Goal: Task Accomplishment & Management: Manage account settings

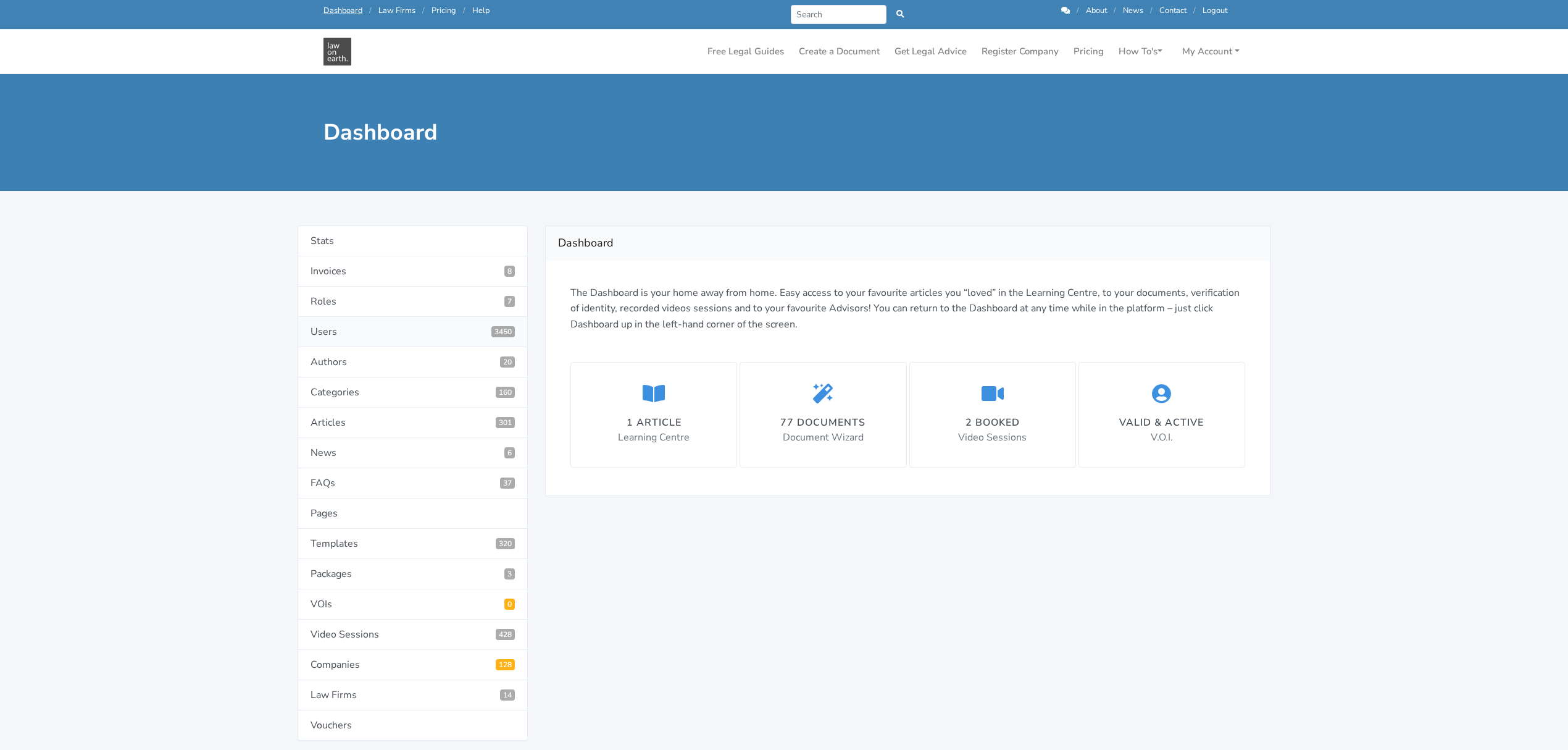
click at [324, 331] on link "Users 3450" at bounding box center [412, 332] width 231 height 31
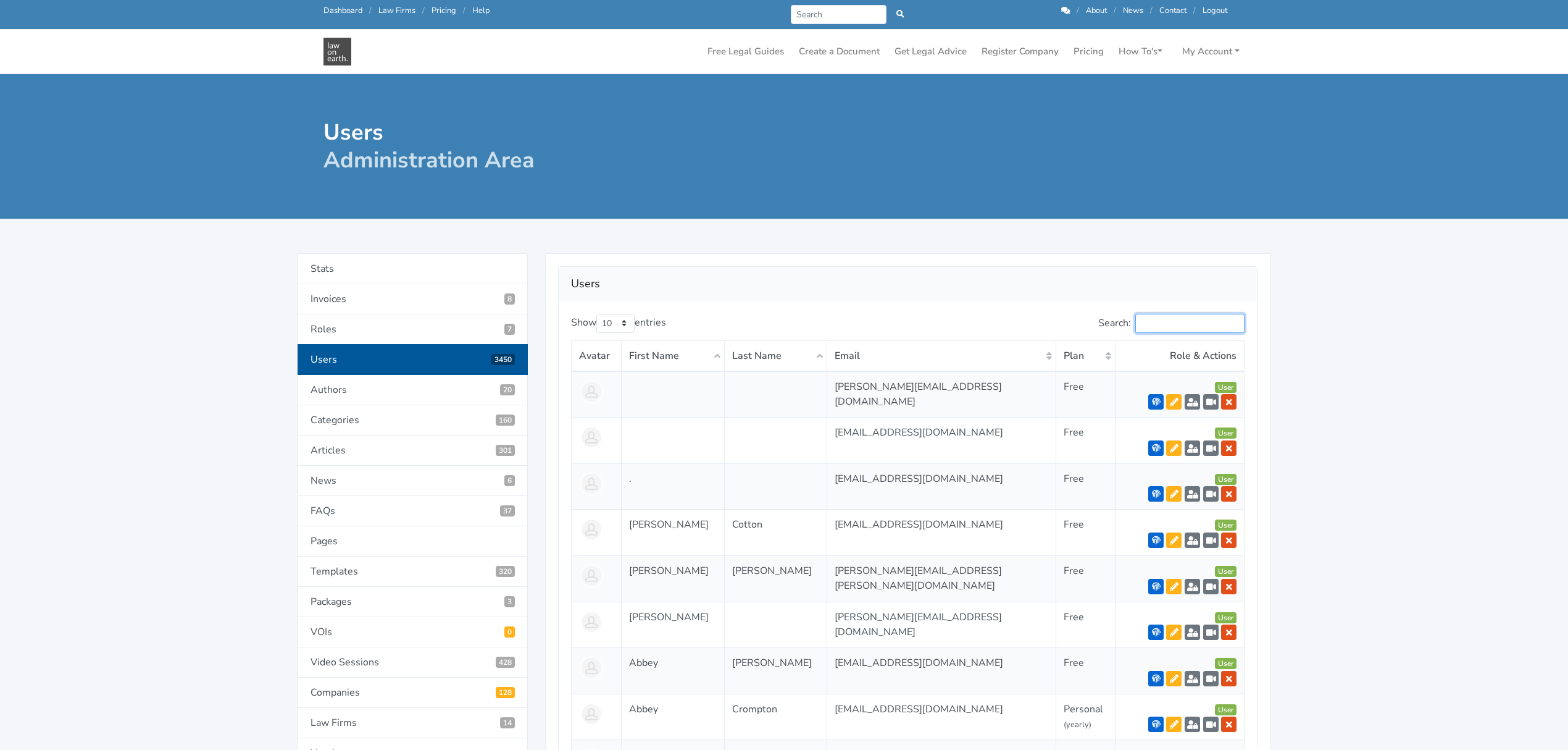
click at [1180, 325] on input "Search:" at bounding box center [1190, 323] width 109 height 19
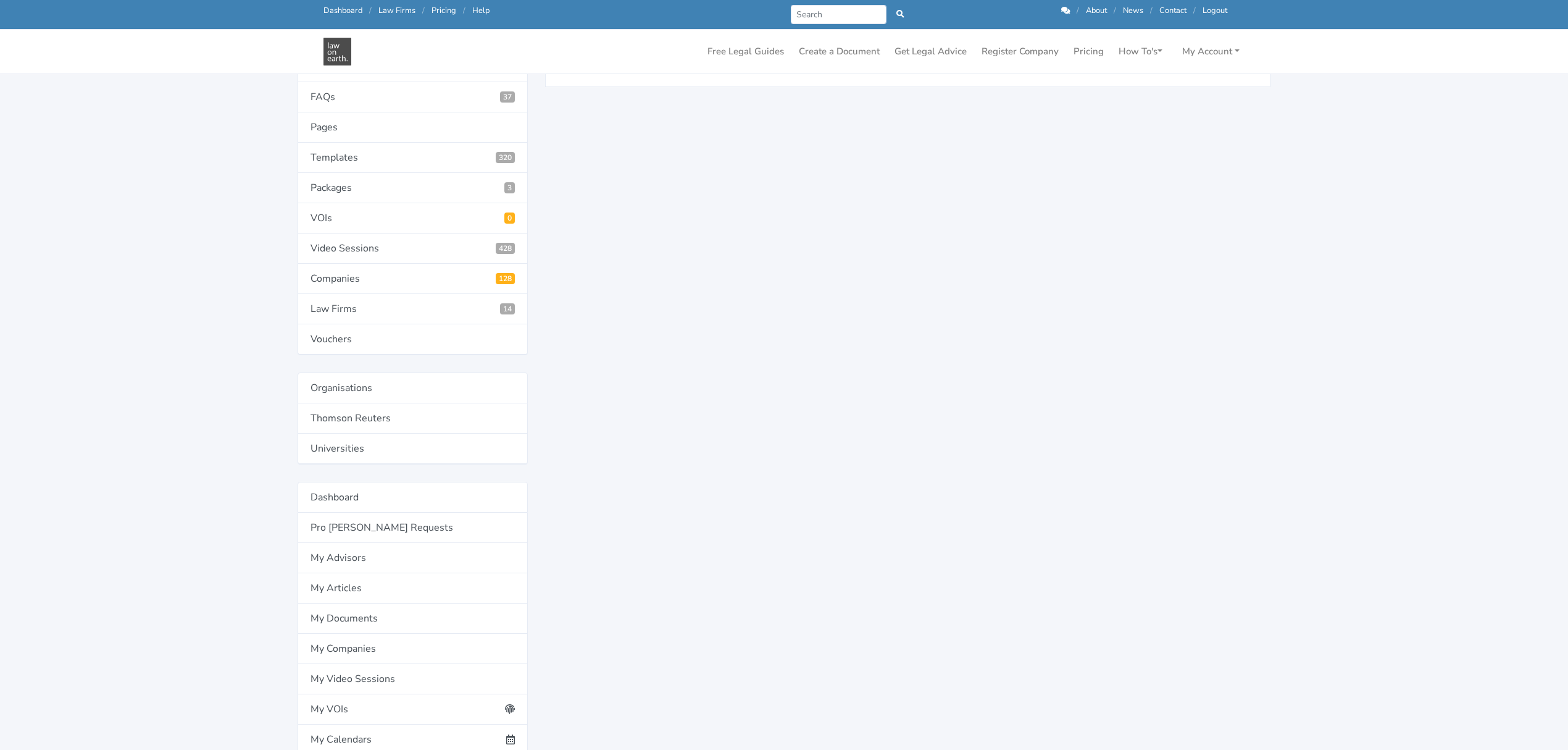
scroll to position [411, 0]
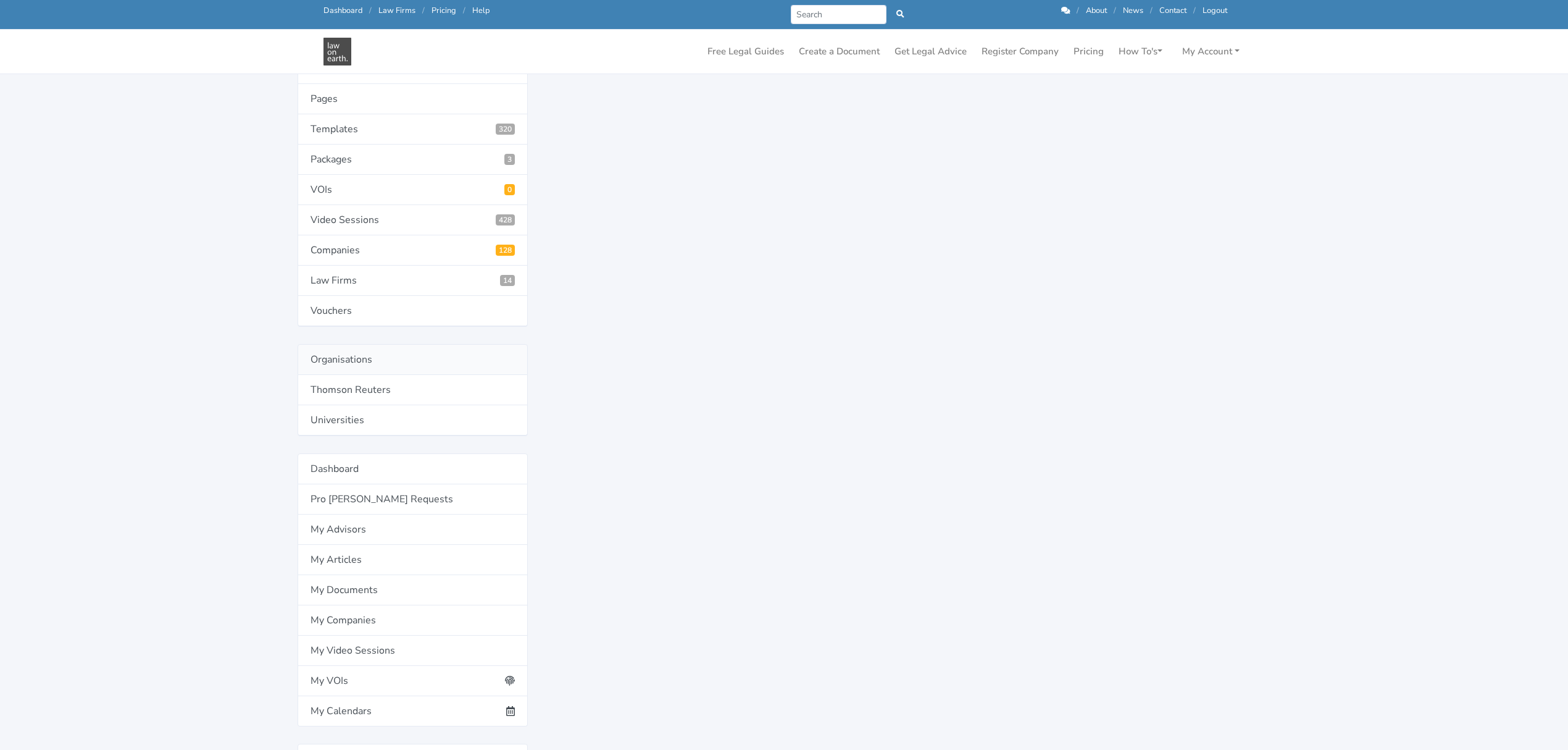
type input "ekoue"
click at [332, 369] on link "Organisations" at bounding box center [412, 359] width 231 height 31
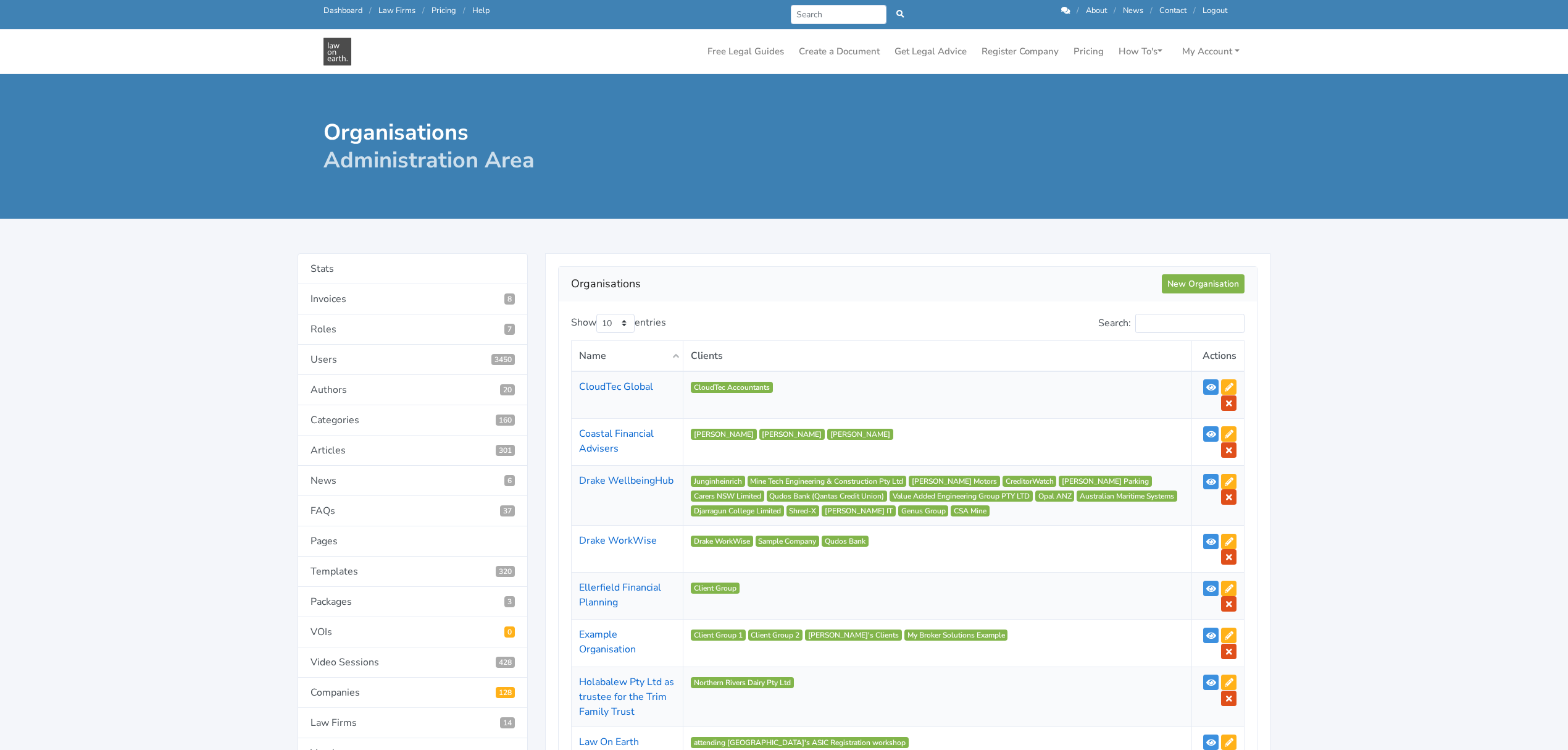
scroll to position [82, 0]
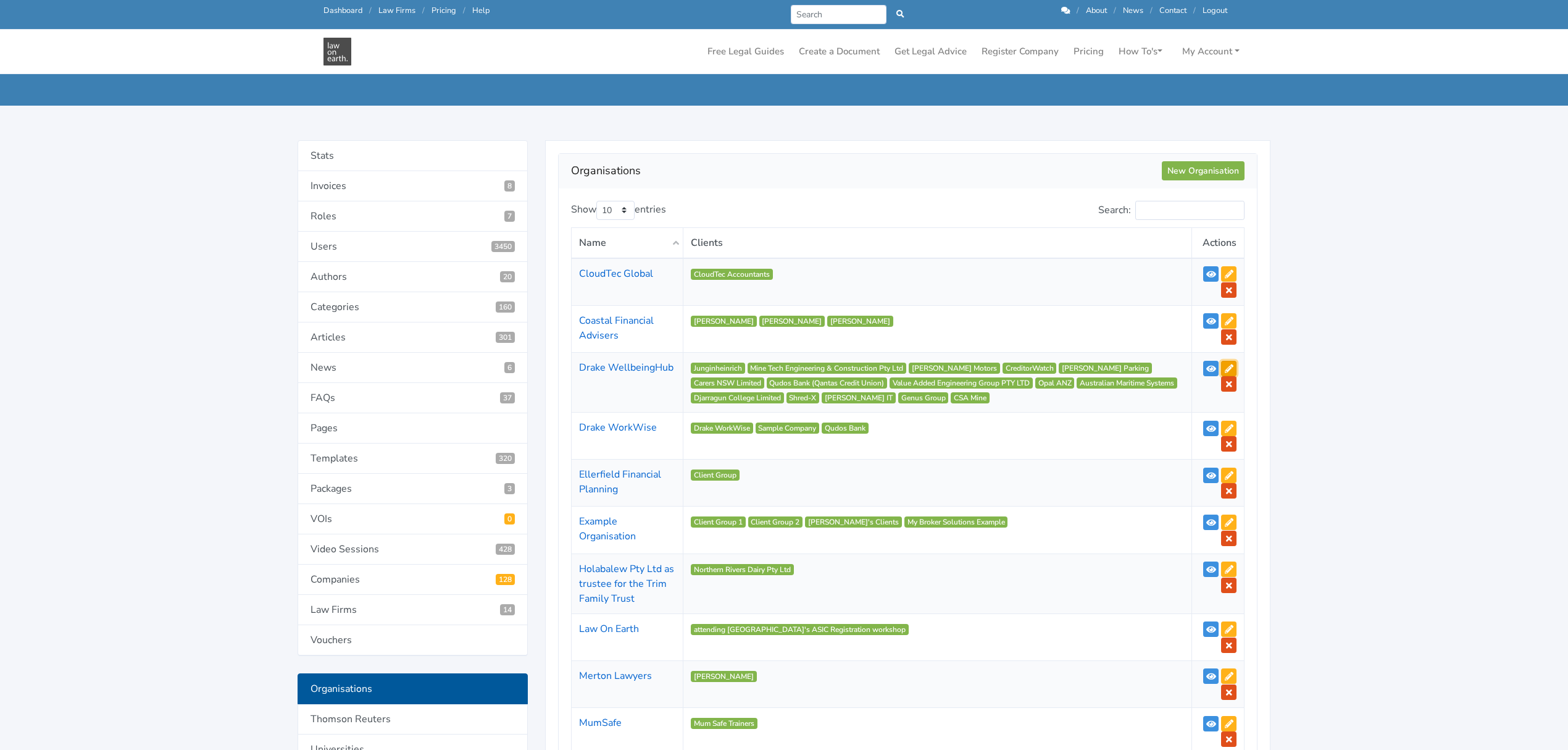
click at [1230, 367] on icon at bounding box center [1229, 369] width 9 height 9
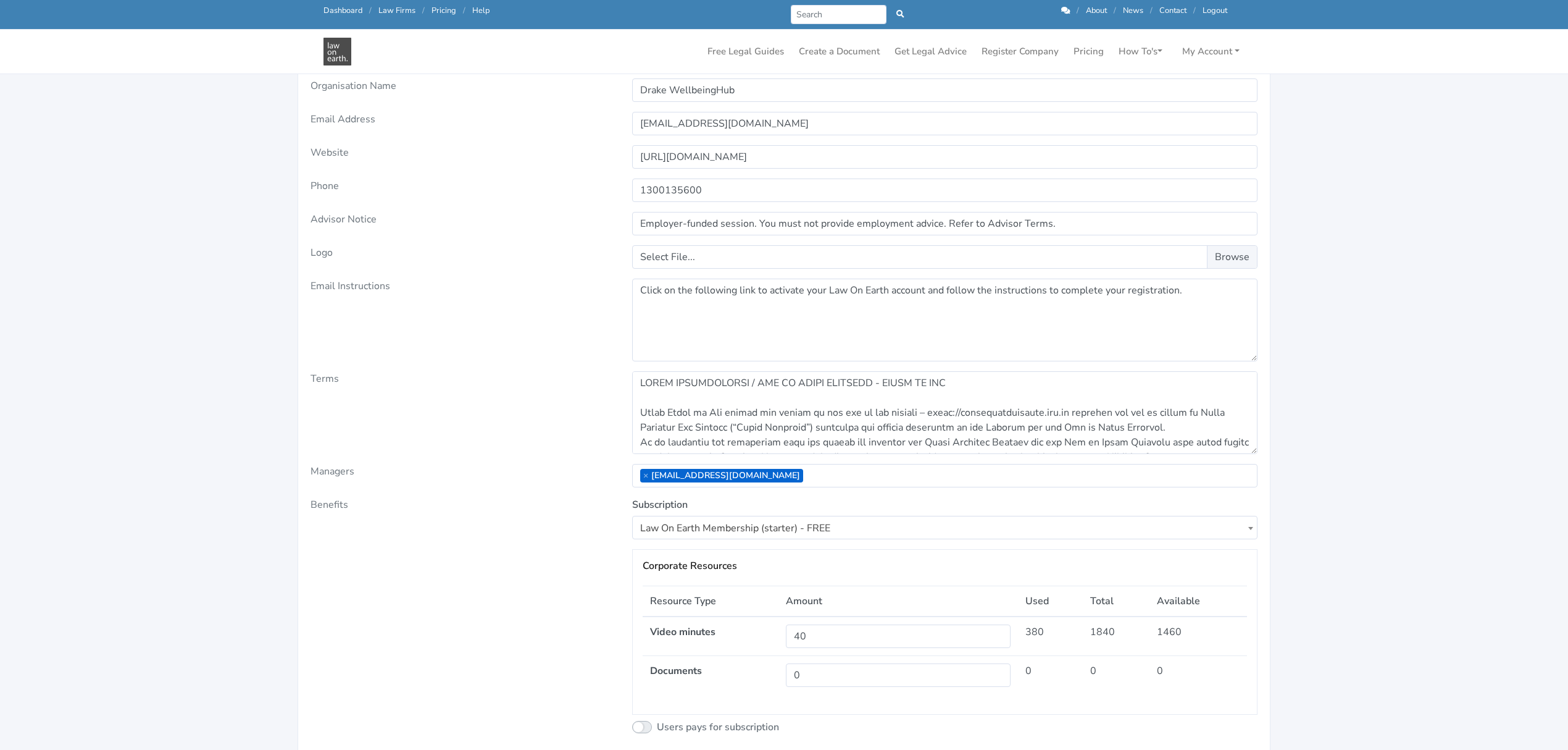
scroll to position [164, 0]
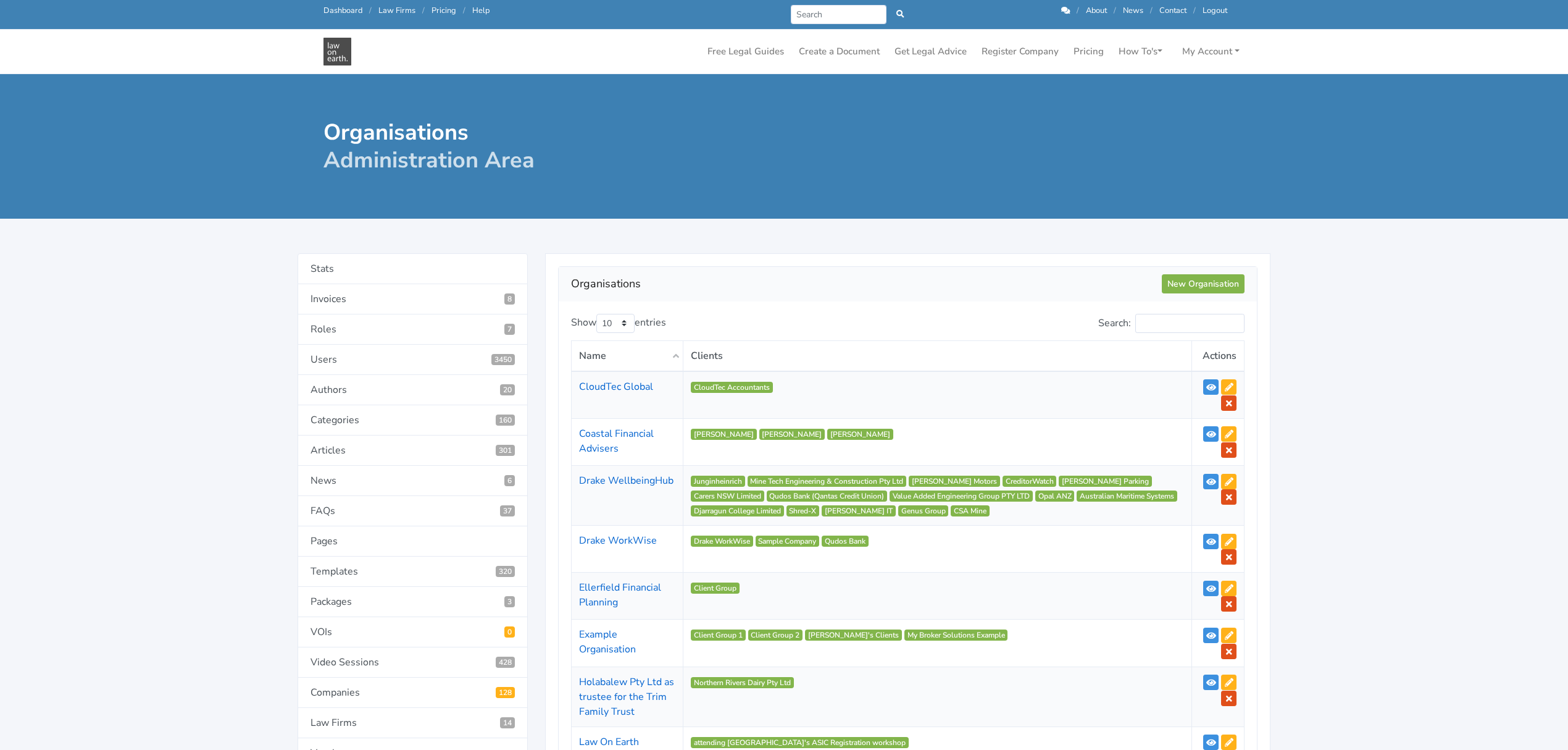
scroll to position [114, 0]
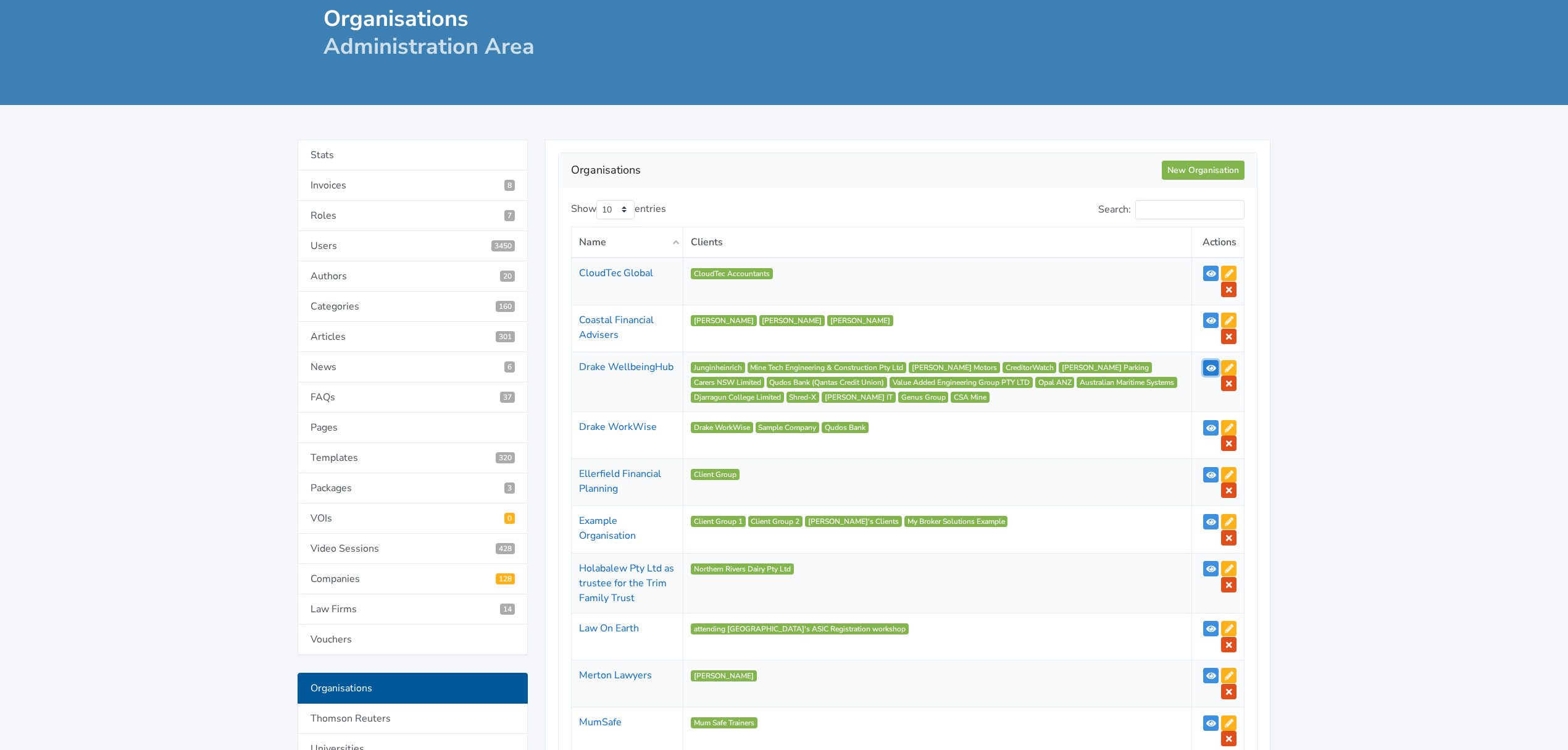
click at [1209, 370] on icon at bounding box center [1211, 368] width 10 height 9
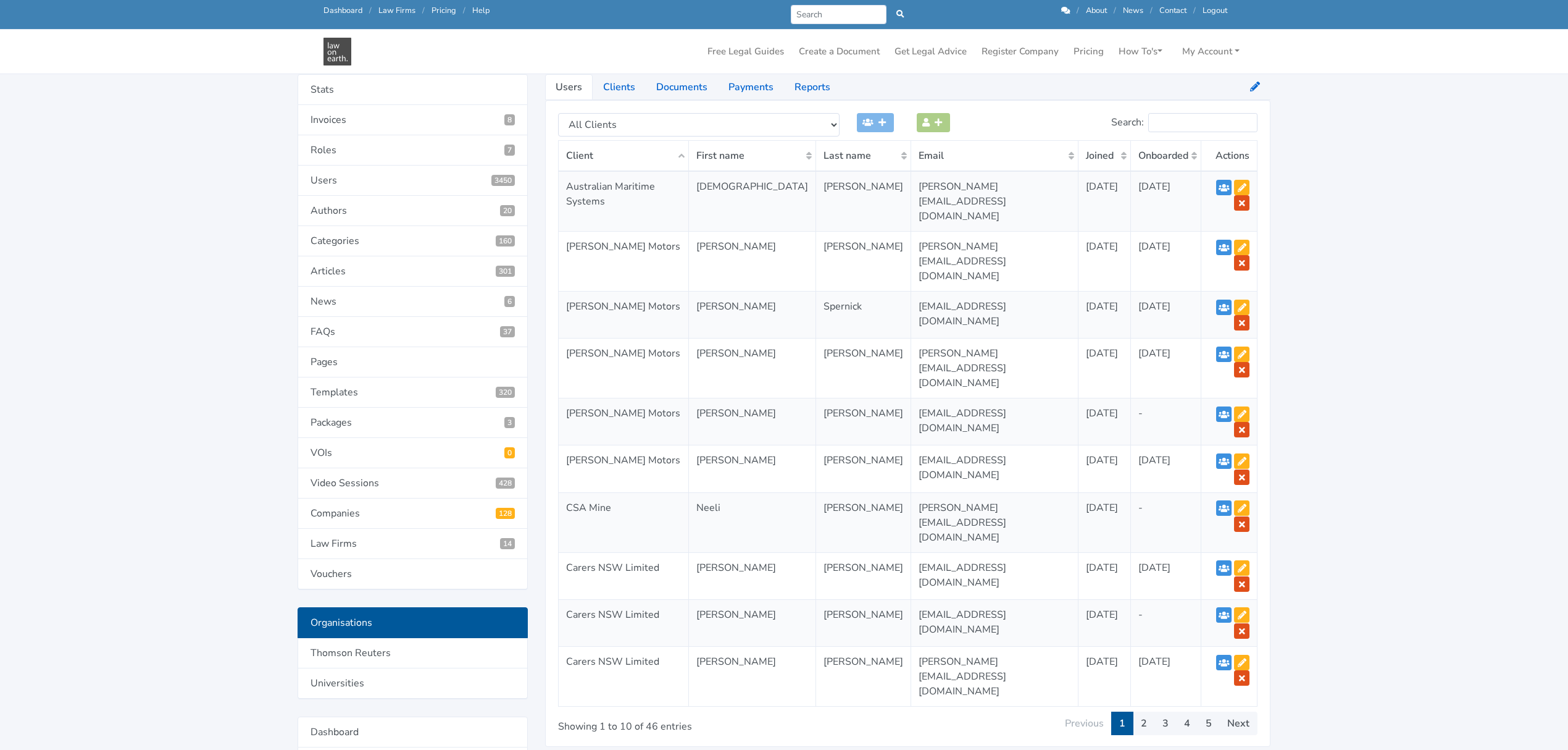
scroll to position [84, 0]
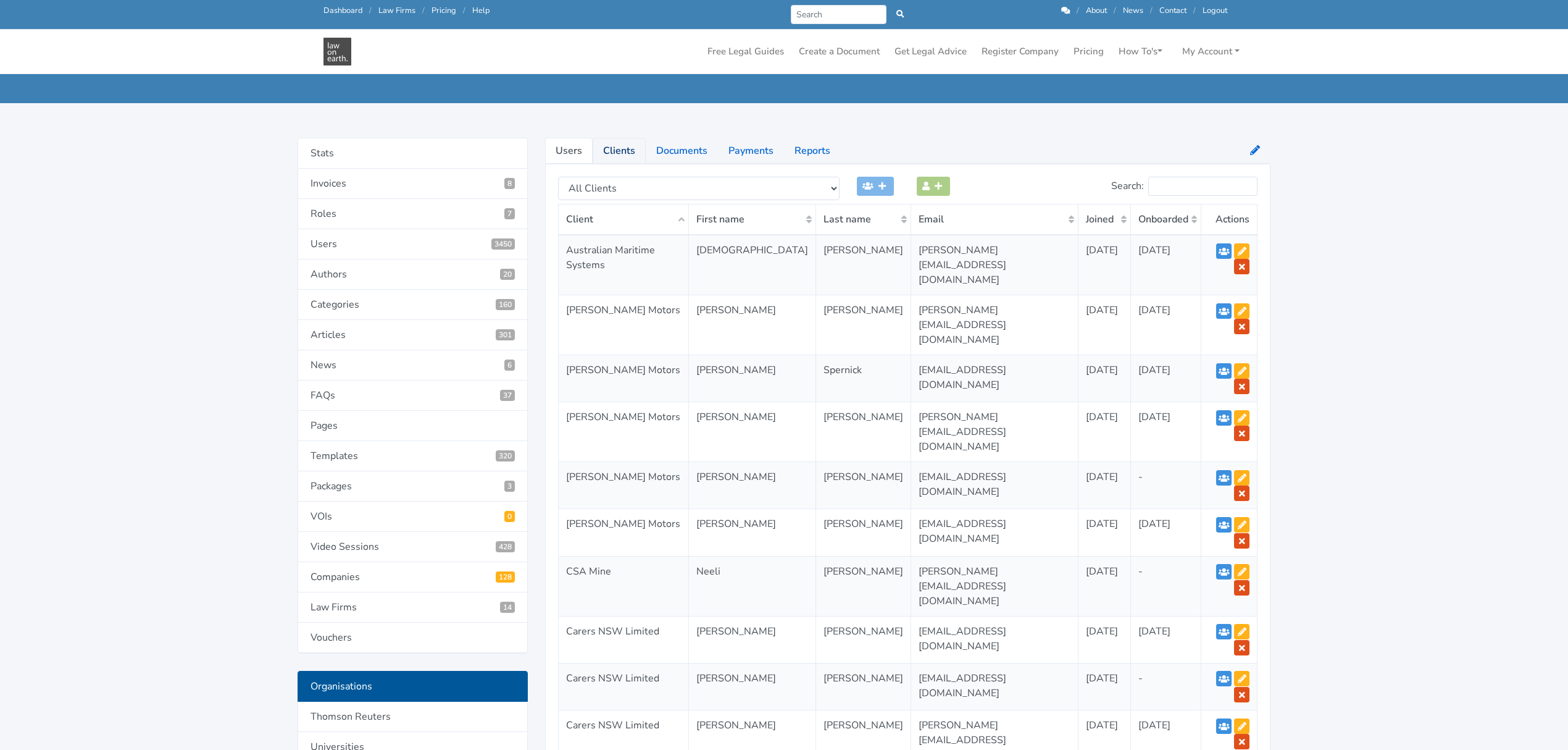
drag, startPoint x: 621, startPoint y: 146, endPoint x: 634, endPoint y: 146, distance: 13.0
click at [621, 146] on link "Clients" at bounding box center [619, 151] width 53 height 26
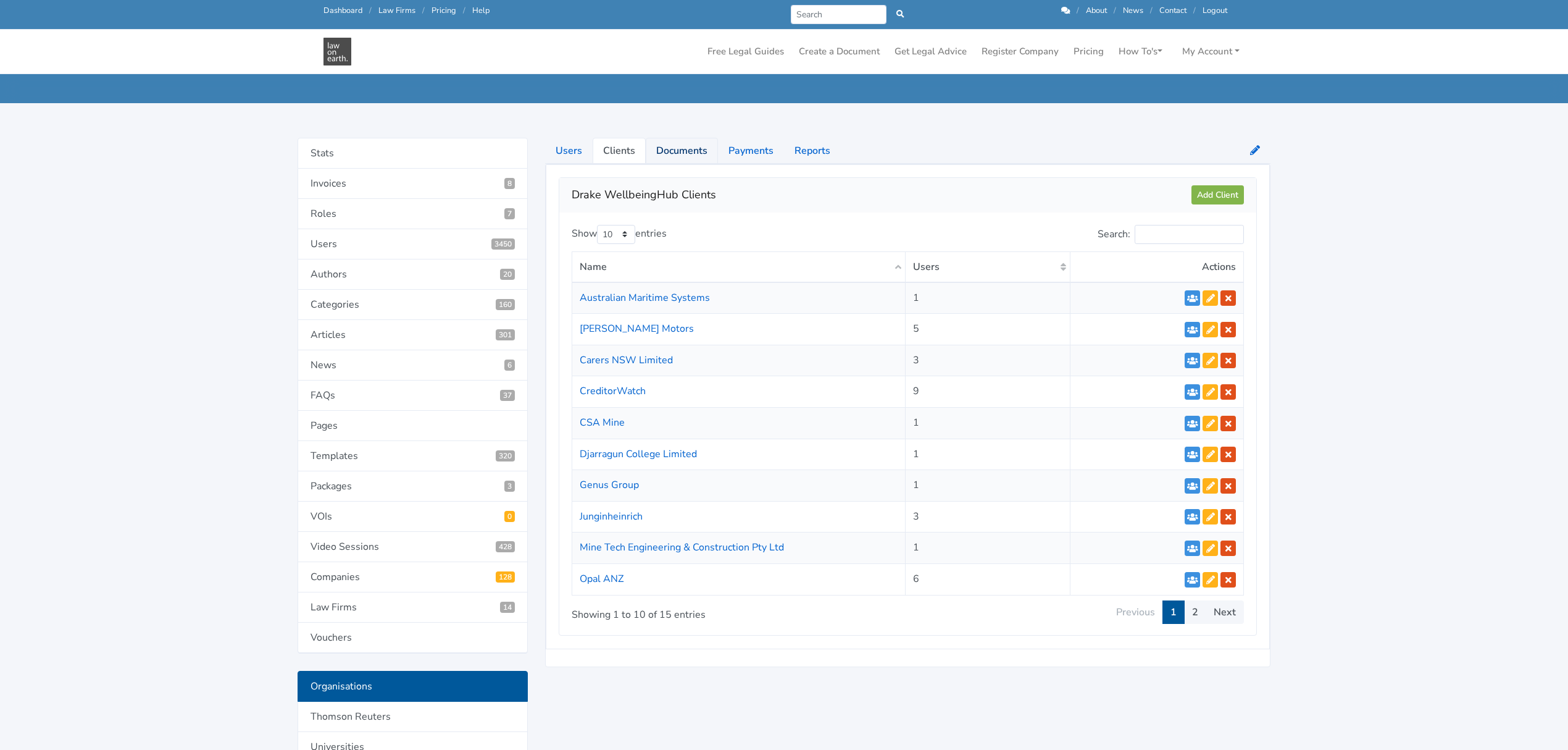
click at [677, 150] on link "Documents" at bounding box center [681, 151] width 72 height 26
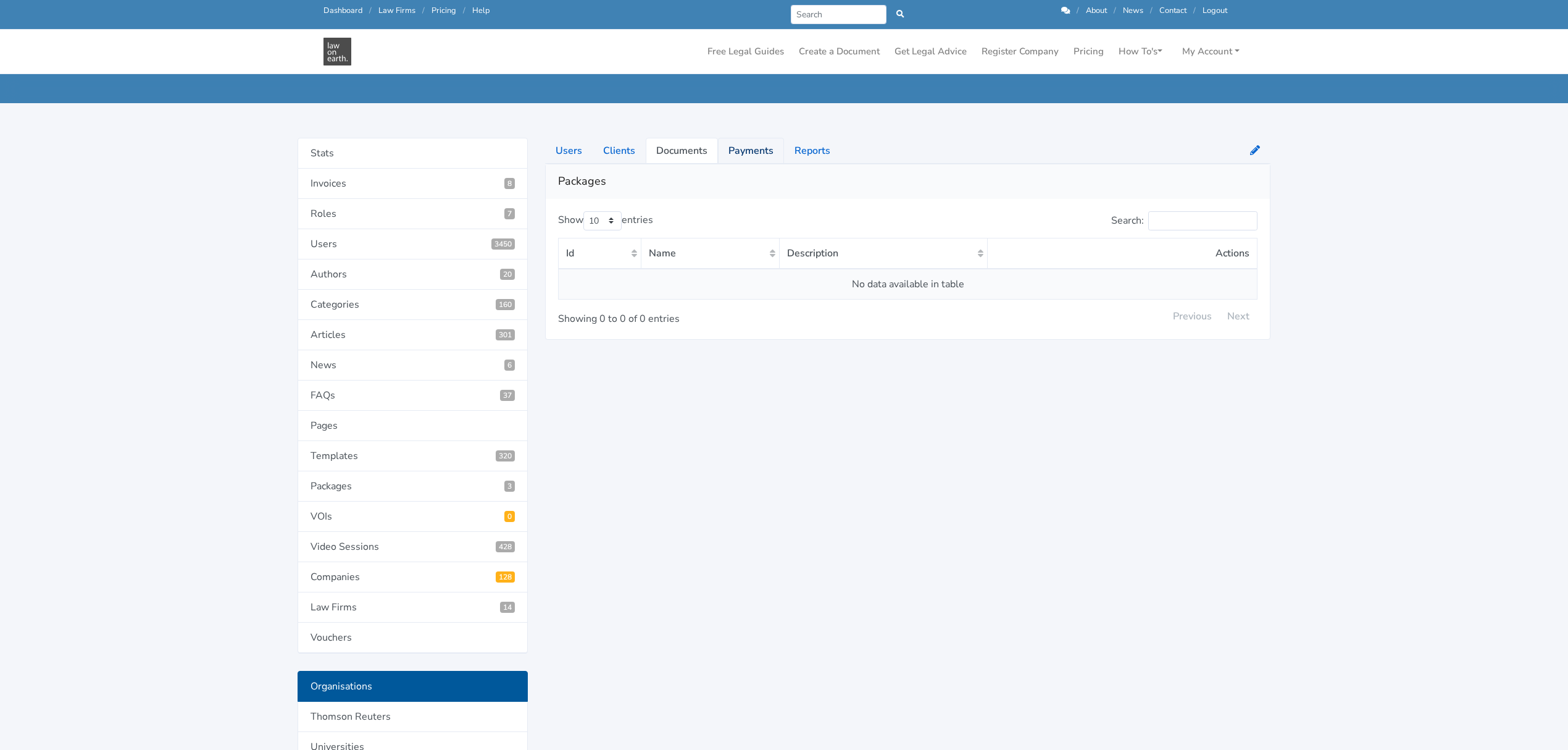
click at [749, 150] on link "Payments" at bounding box center [751, 151] width 66 height 26
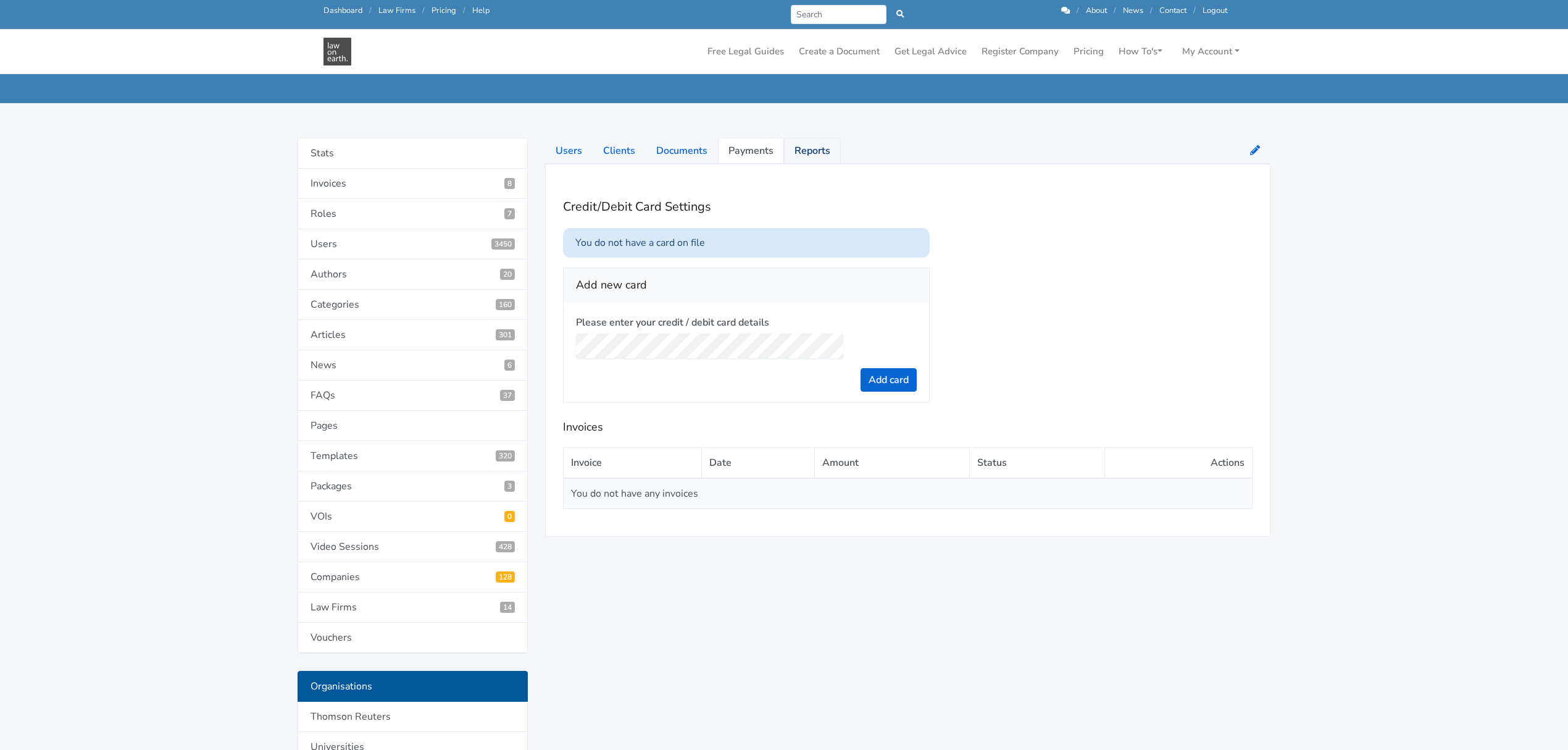
click at [805, 149] on link "Reports" at bounding box center [812, 151] width 56 height 26
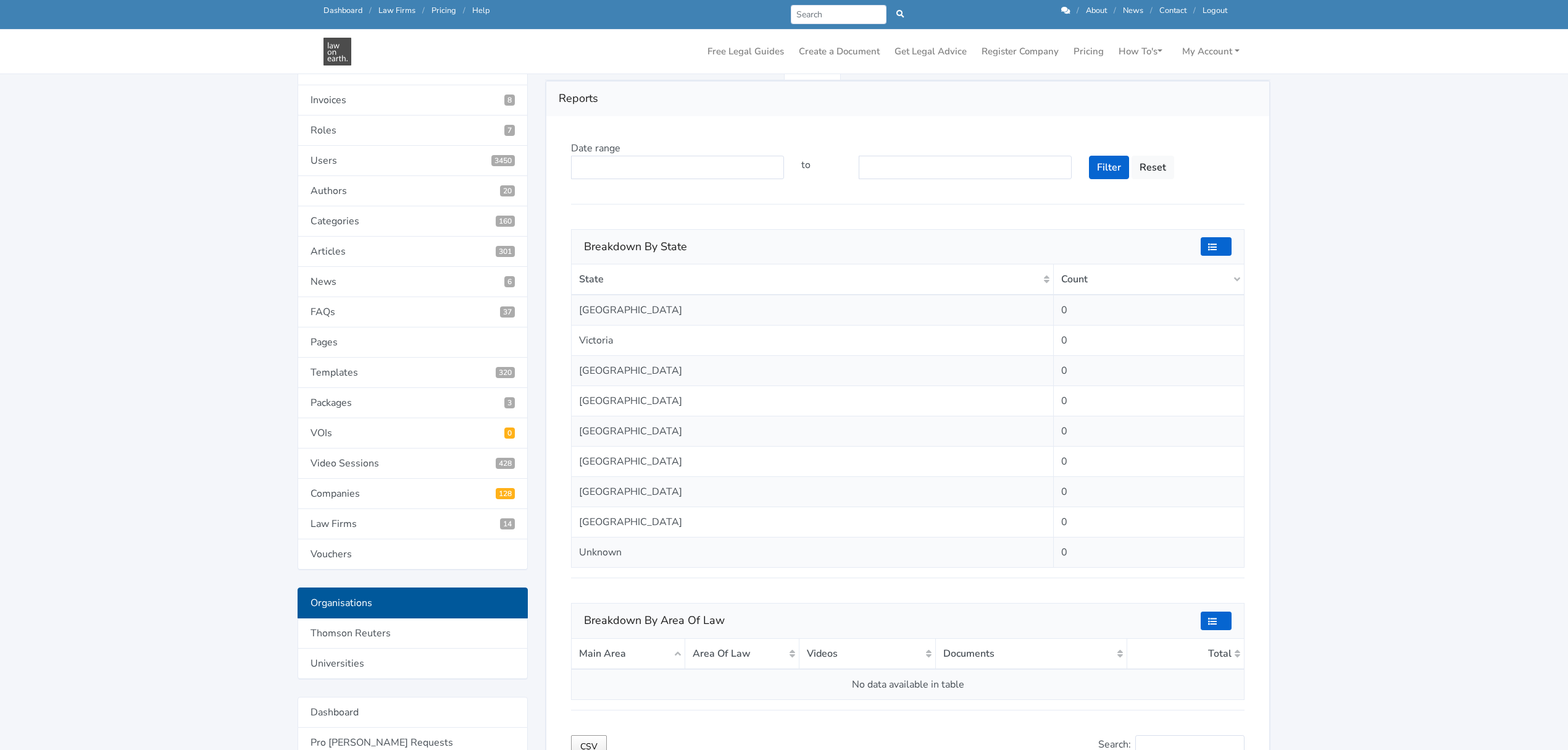
scroll to position [166, 0]
click at [672, 163] on input "text" at bounding box center [678, 168] width 213 height 24
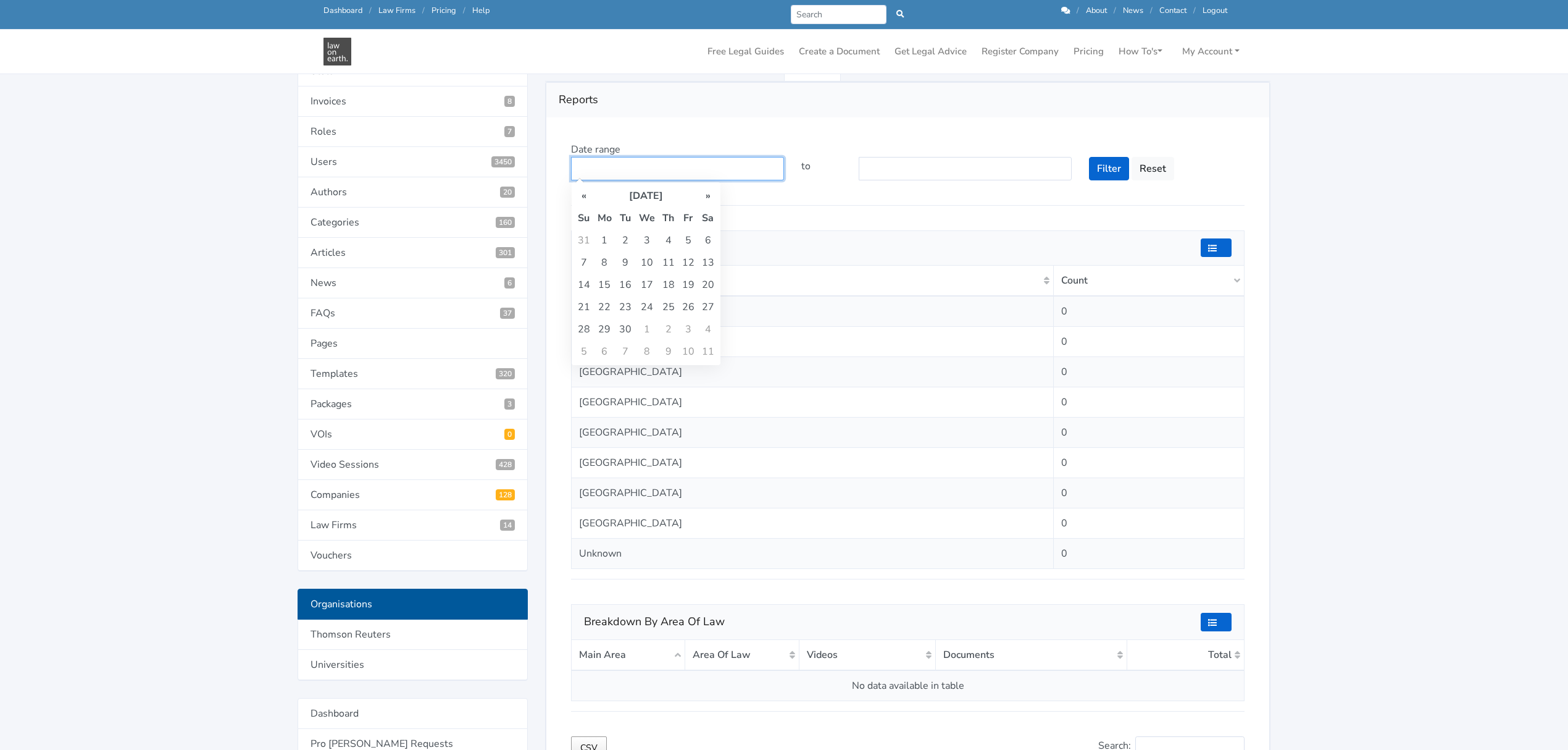
click at [672, 163] on input "text" at bounding box center [678, 168] width 213 height 24
click at [597, 238] on td "1" at bounding box center [605, 240] width 22 height 22
type input "01/09/2025"
click at [910, 164] on input "text" at bounding box center [965, 168] width 213 height 24
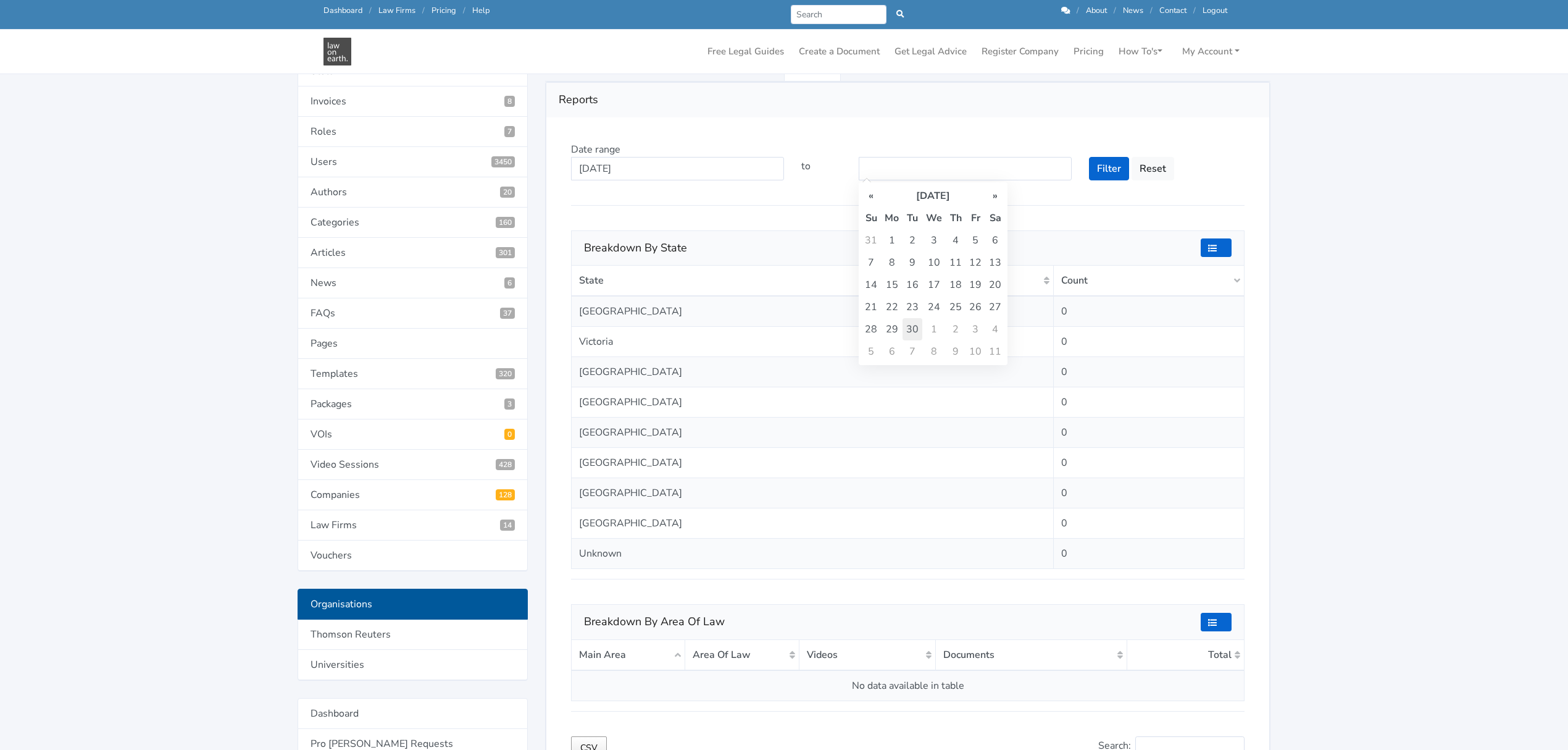
click at [909, 324] on td "30" at bounding box center [912, 329] width 20 height 22
type input "30/09/2025"
click at [1114, 170] on button "Filter" at bounding box center [1109, 168] width 41 height 24
click at [425, 163] on link "Users 3450" at bounding box center [412, 161] width 231 height 31
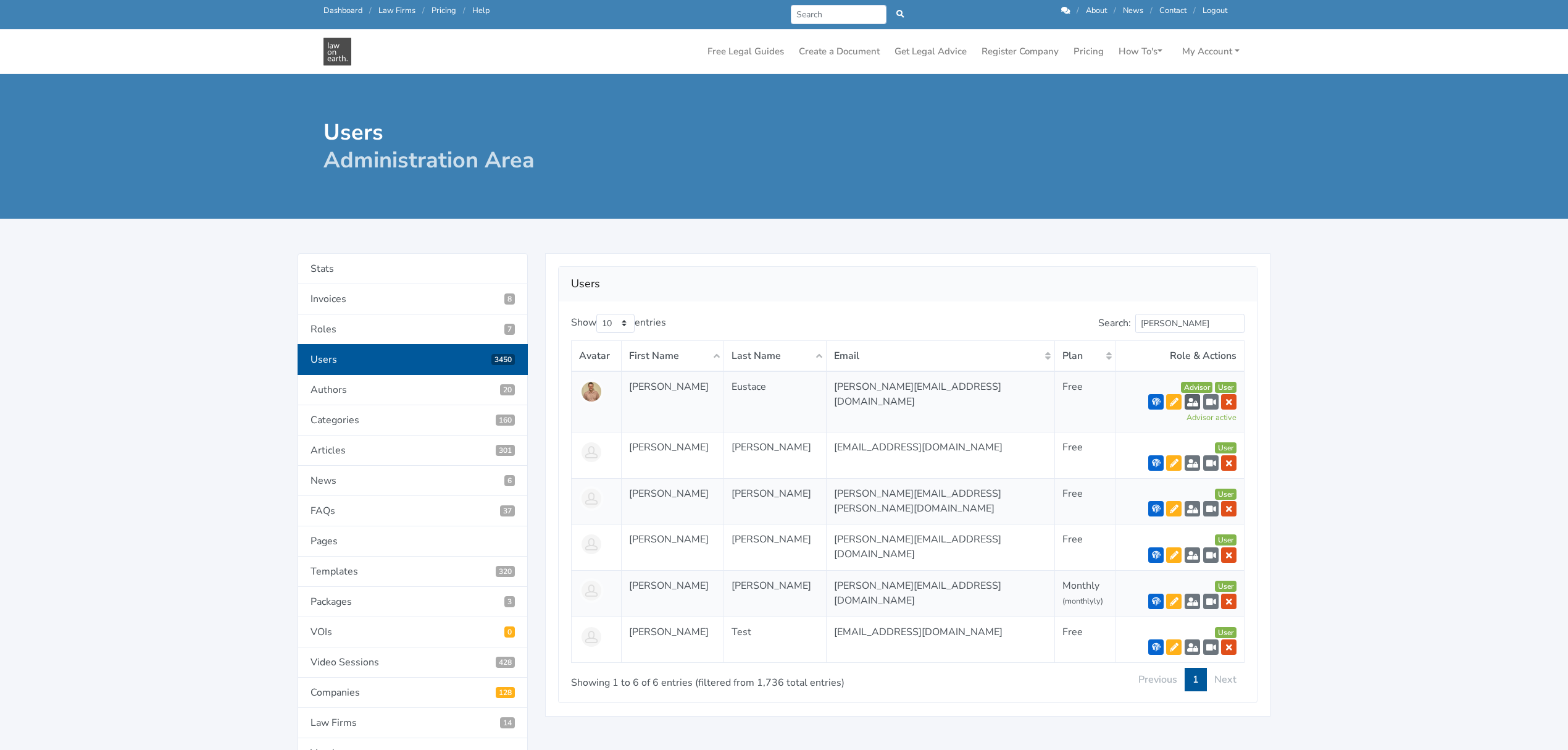
type input "[PERSON_NAME]"
click at [1192, 401] on icon at bounding box center [1193, 401] width 11 height 9
